Goal: Task Accomplishment & Management: Manage account settings

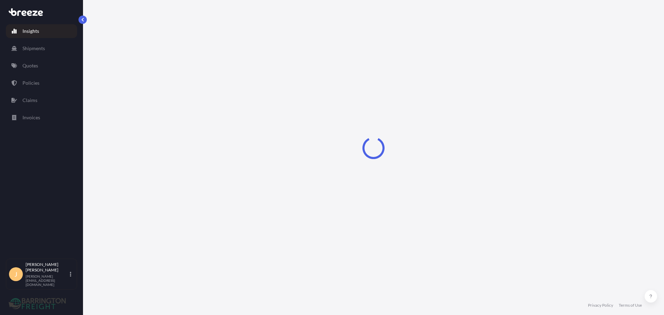
select select "2025"
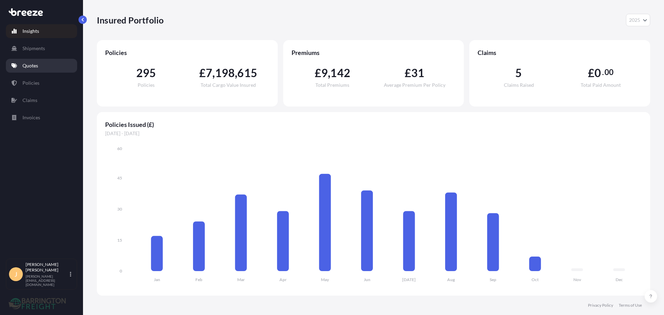
click at [28, 63] on p "Quotes" at bounding box center [30, 65] width 16 height 7
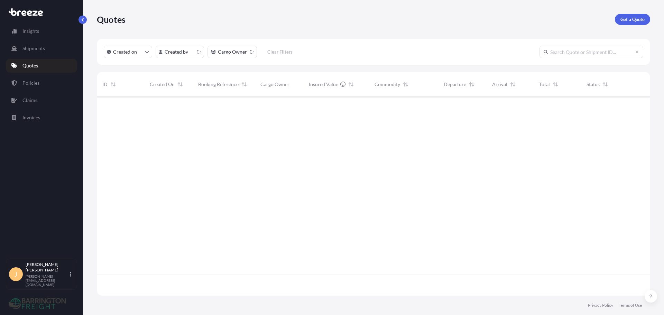
scroll to position [198, 548]
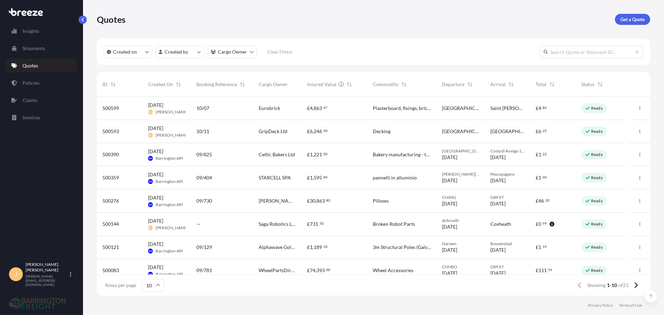
click at [337, 132] on div "£ 6 , 246 . 90" at bounding box center [334, 131] width 55 height 7
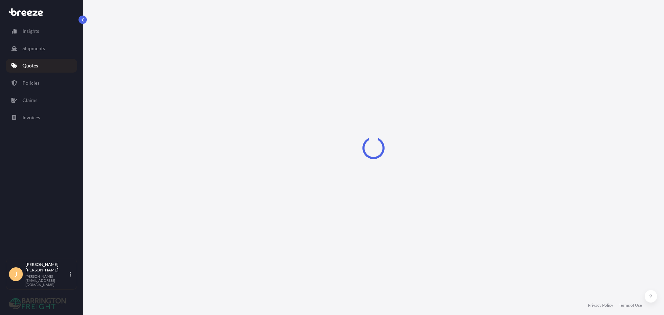
select select "Road"
select select "1"
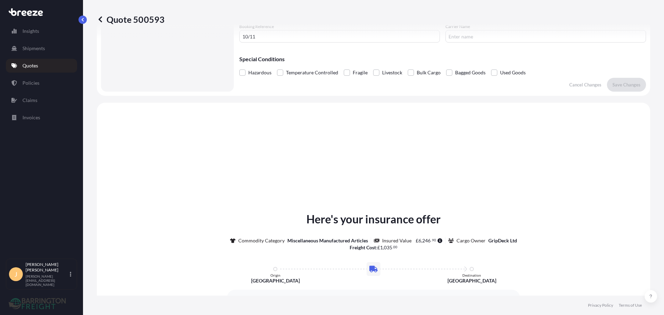
scroll to position [70, 0]
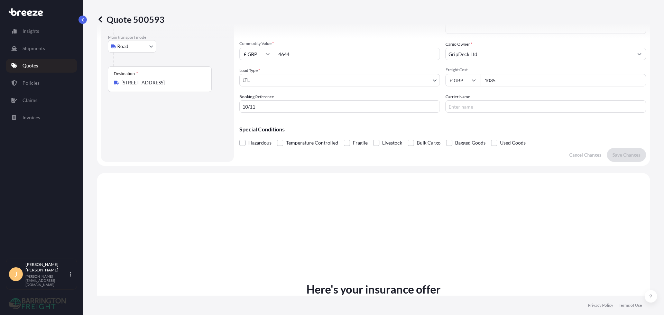
drag, startPoint x: 278, startPoint y: 103, endPoint x: 167, endPoint y: 100, distance: 111.5
click at [167, 97] on form "Route Details Place of loading Road Road Rail Origin * [GEOGRAPHIC_DATA], [GEOG…" at bounding box center [374, 67] width 554 height 197
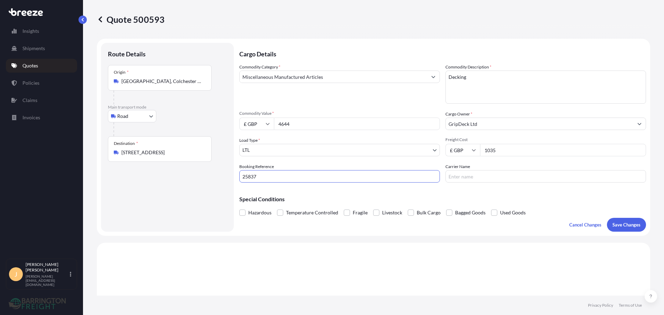
type input "25837"
click at [368, 170] on div "Booking Reference 25837" at bounding box center [339, 172] width 201 height 19
click at [629, 228] on p "Save Changes" at bounding box center [627, 224] width 28 height 7
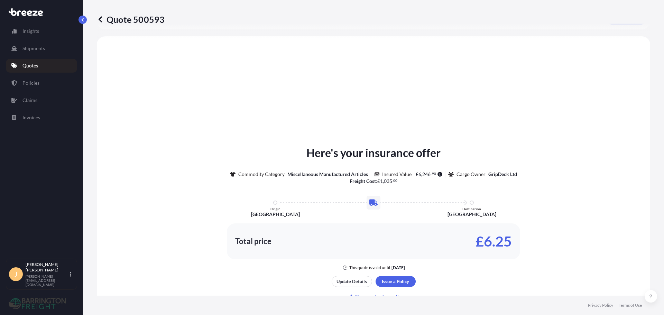
scroll to position [208, 0]
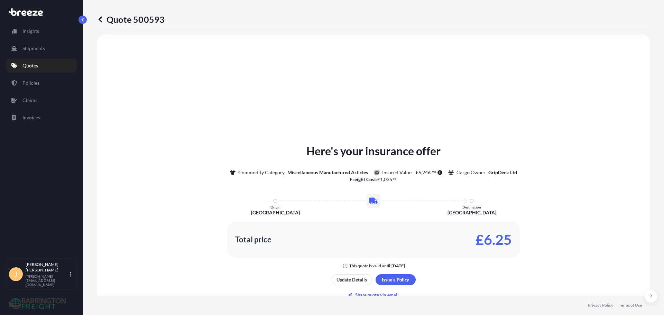
select select "Road"
select select "1"
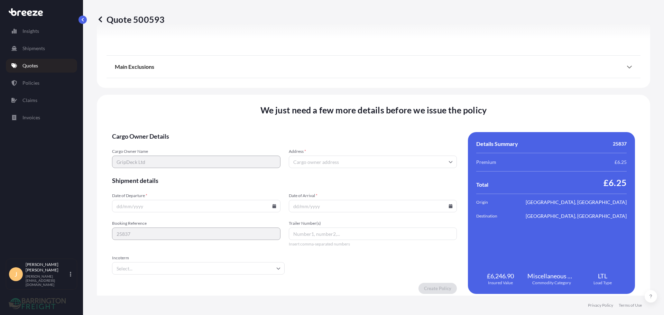
scroll to position [783, 0]
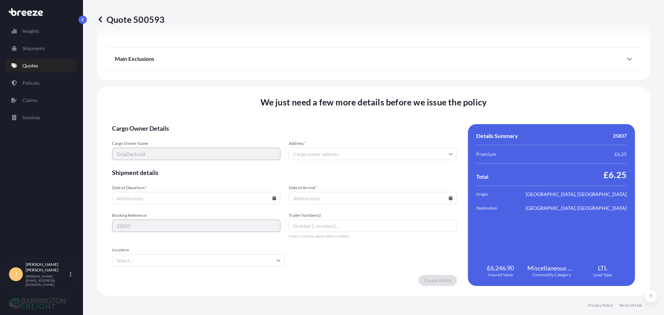
click at [323, 151] on input "Address *" at bounding box center [373, 154] width 169 height 12
type input "O"
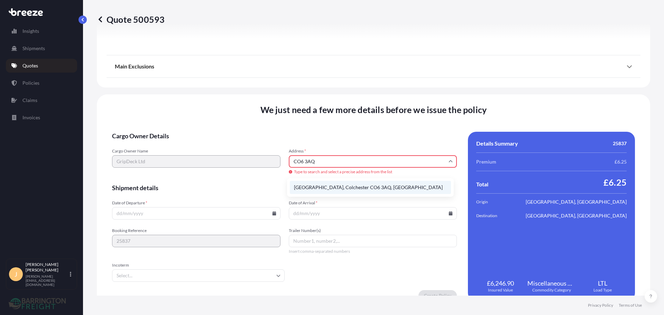
click at [317, 187] on li "[GEOGRAPHIC_DATA], Colchester CO6 3AQ, [GEOGRAPHIC_DATA]" at bounding box center [370, 187] width 161 height 13
type input "[GEOGRAPHIC_DATA], Colchester CO6 3AQ, [GEOGRAPHIC_DATA]"
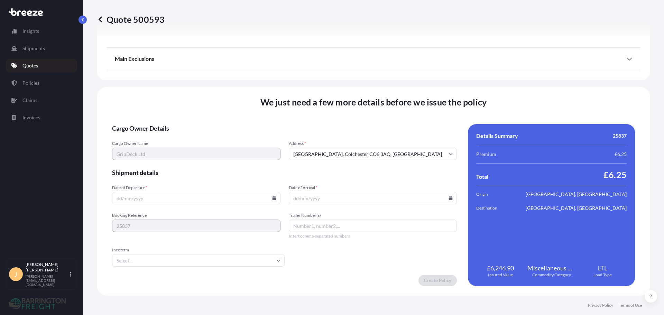
click at [149, 199] on input "Date of Departure *" at bounding box center [196, 198] width 169 height 12
click at [274, 199] on icon at bounding box center [274, 198] width 4 height 4
click at [162, 125] on button "7" at bounding box center [160, 122] width 11 height 11
type input "[DATE]"
click at [297, 200] on input "Date of Arrival *" at bounding box center [373, 198] width 169 height 12
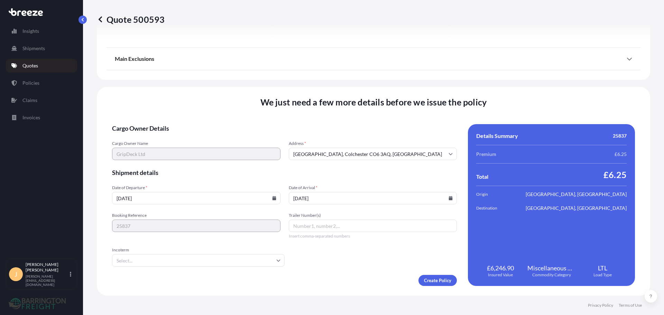
type input "[DATE]"
click at [215, 257] on input "Incoterm" at bounding box center [198, 260] width 173 height 12
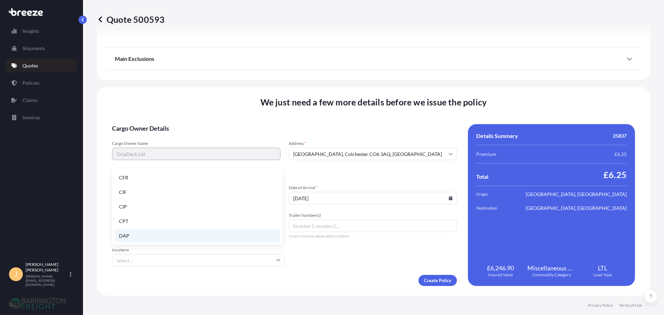
click at [134, 234] on li "DAP" at bounding box center [197, 235] width 165 height 13
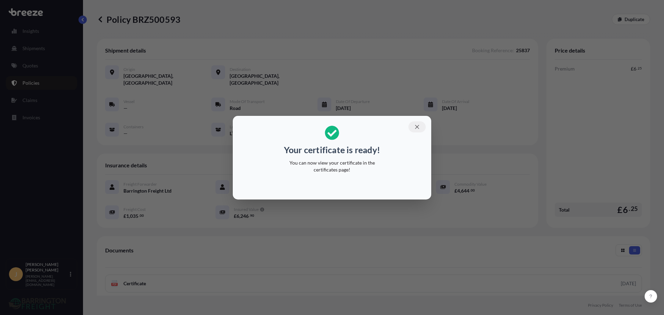
click at [415, 129] on icon "button" at bounding box center [417, 127] width 6 height 6
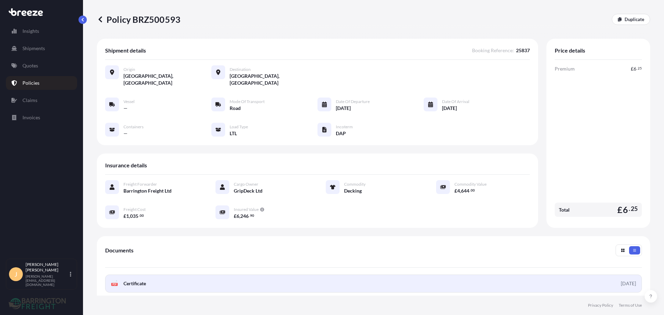
click at [188, 278] on link "PDF Certificate [DATE]" at bounding box center [373, 284] width 537 height 18
